Goal: Navigation & Orientation: Find specific page/section

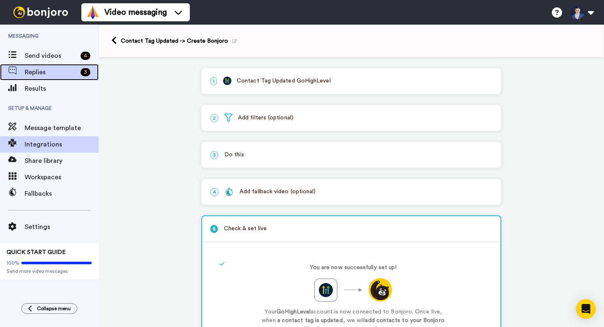
click at [51, 69] on span "Replies" at bounding box center [51, 72] width 53 height 10
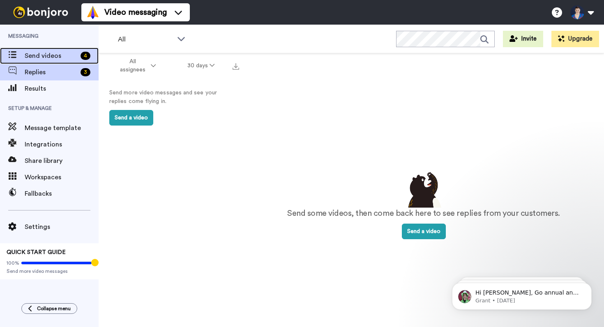
click at [44, 56] on span "Send videos" at bounding box center [51, 56] width 53 height 10
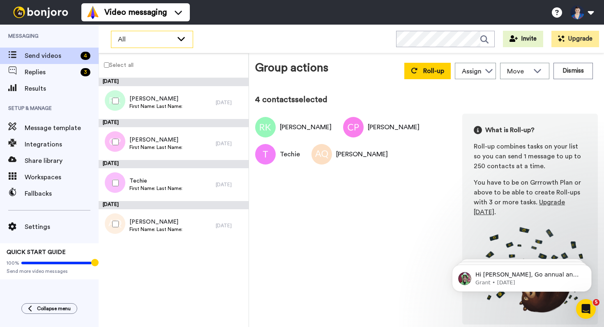
click at [154, 42] on span "All" at bounding box center [145, 39] width 55 height 10
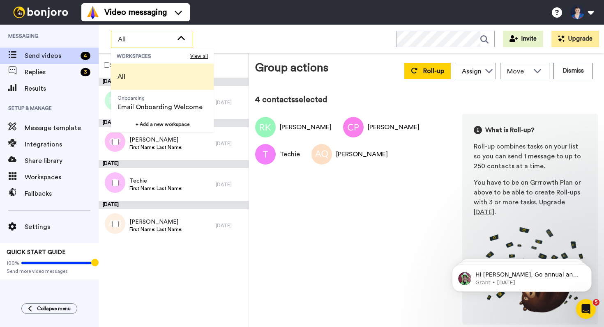
click at [154, 42] on span "All" at bounding box center [145, 39] width 55 height 10
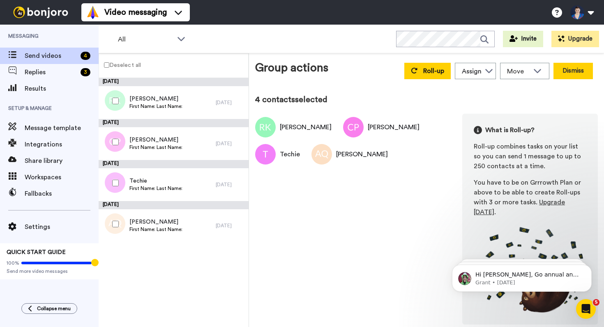
click at [567, 73] on button "Dismiss" at bounding box center [572, 71] width 39 height 16
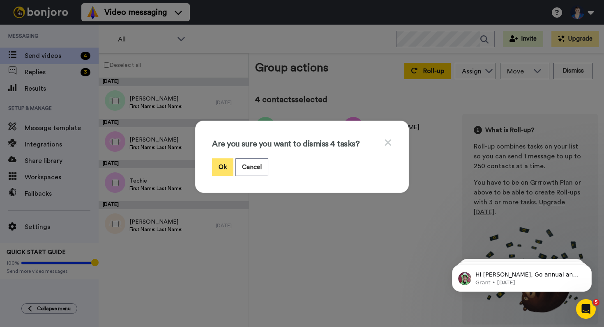
click at [215, 165] on button "Ok" at bounding box center [222, 167] width 21 height 18
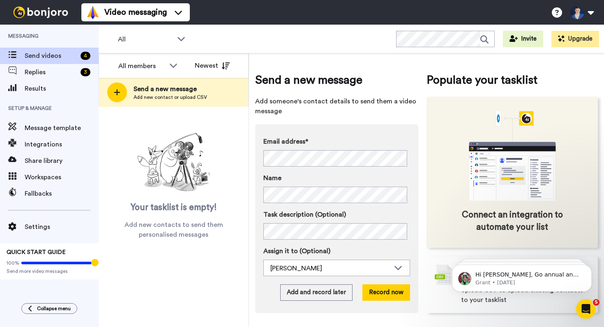
scroll to position [1, 0]
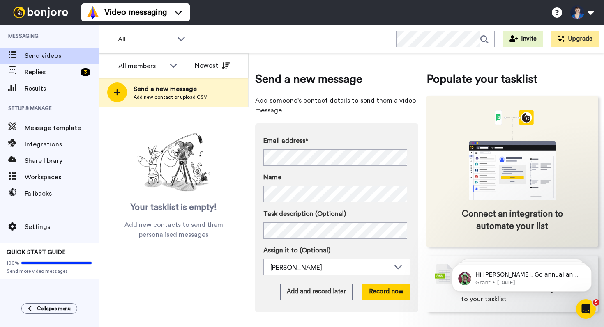
click at [535, 179] on icon "animation" at bounding box center [540, 177] width 25 height 42
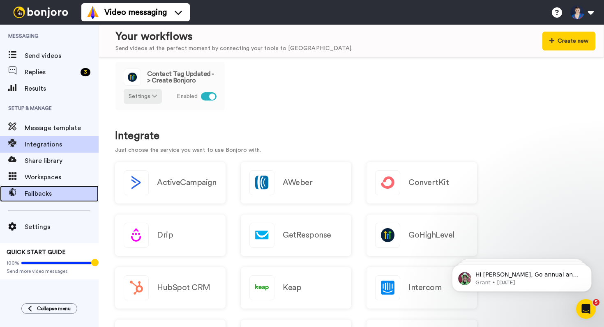
click at [45, 197] on span "Fallbacks" at bounding box center [62, 194] width 74 height 10
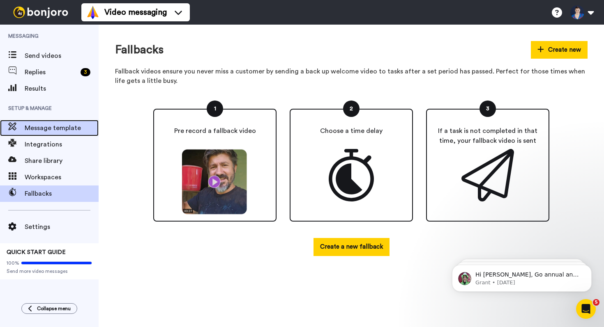
click at [33, 127] on span "Message template" at bounding box center [62, 128] width 74 height 10
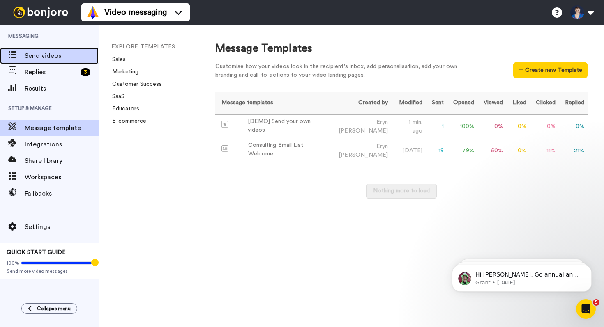
click at [44, 55] on span "Send videos" at bounding box center [62, 56] width 74 height 10
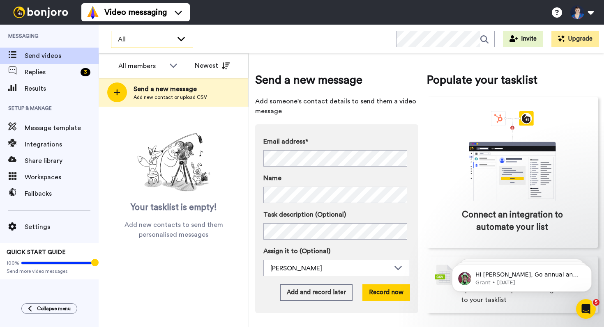
click at [149, 44] on div "All" at bounding box center [151, 39] width 81 height 16
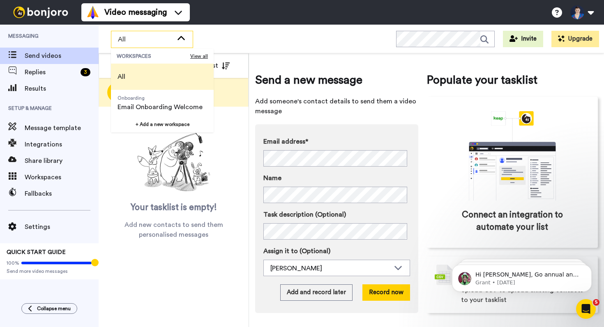
click at [149, 44] on span "All" at bounding box center [145, 39] width 55 height 10
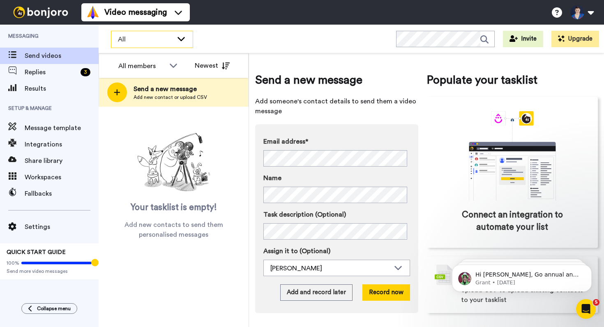
click at [149, 44] on span "All" at bounding box center [145, 39] width 55 height 10
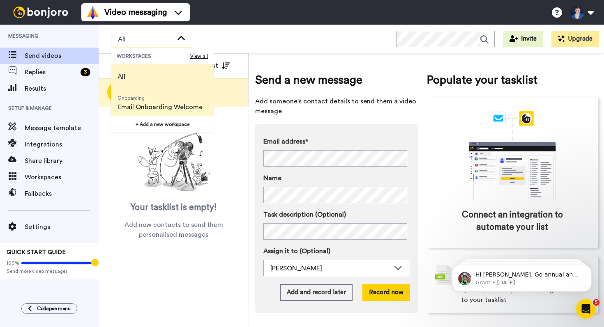
click at [138, 104] on span "Email Onboarding Welcome" at bounding box center [159, 107] width 85 height 10
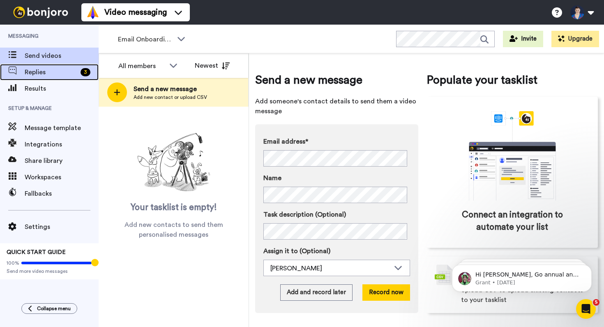
click at [54, 72] on span "Replies" at bounding box center [51, 72] width 53 height 10
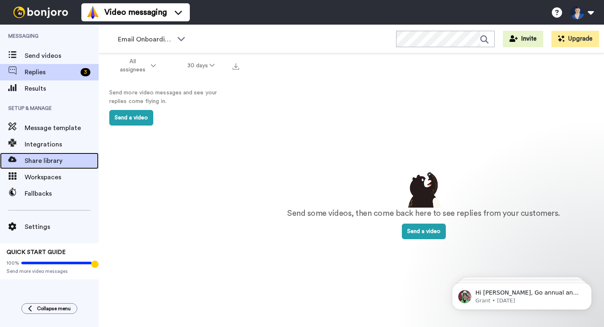
click at [38, 155] on div "Share library" at bounding box center [49, 161] width 99 height 16
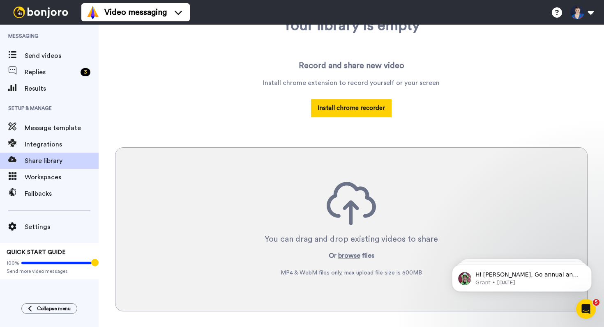
scroll to position [107, 0]
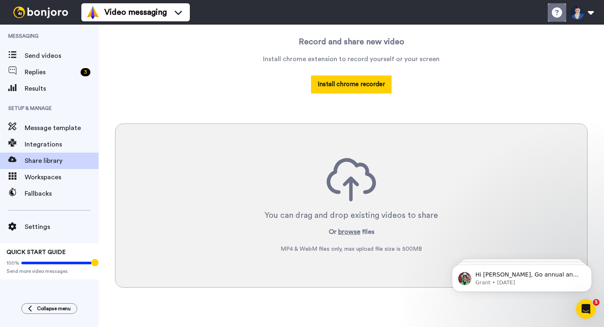
click at [553, 14] on icon at bounding box center [556, 12] width 10 height 10
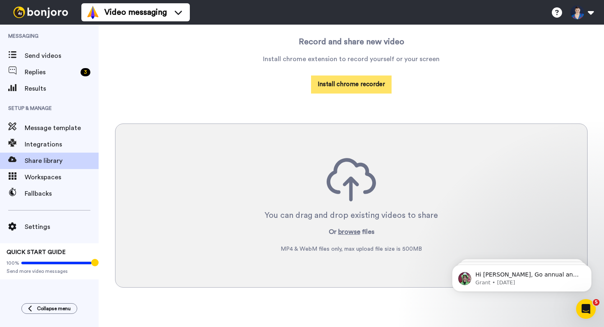
click at [352, 83] on button "Install chrome recorder" at bounding box center [351, 85] width 80 height 18
